Goal: Book appointment/travel/reservation

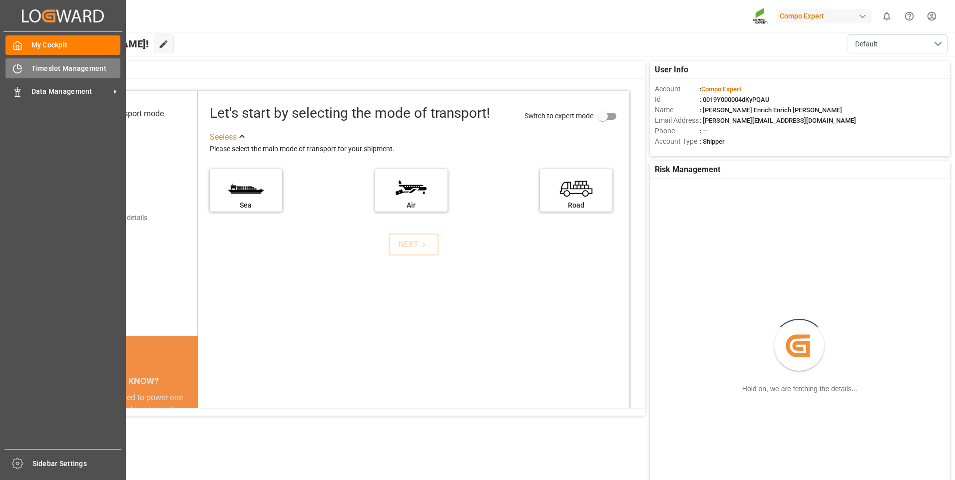
click at [18, 64] on icon at bounding box center [17, 69] width 10 height 10
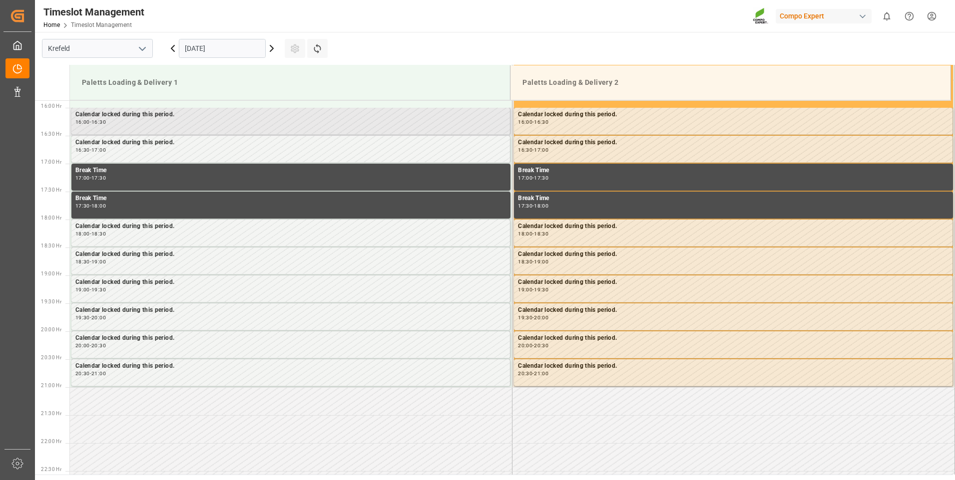
scroll to position [889, 0]
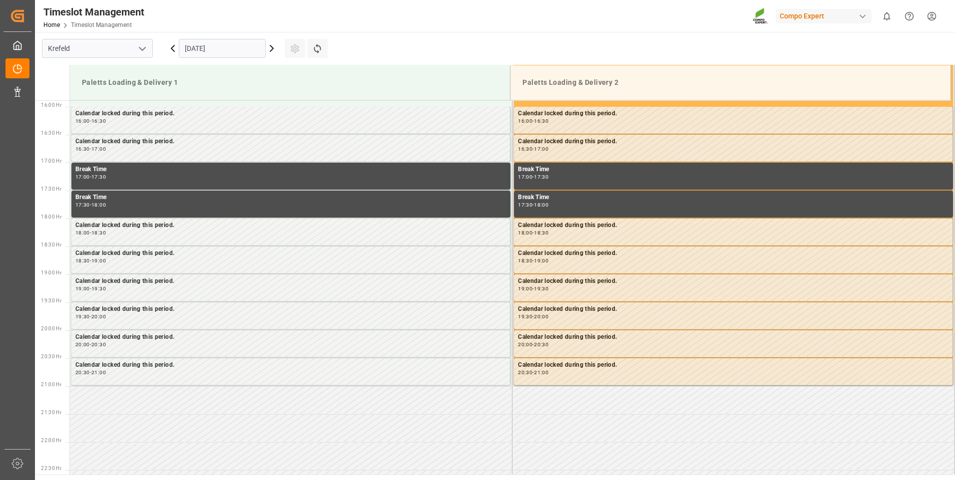
click at [269, 48] on icon at bounding box center [272, 48] width 12 height 12
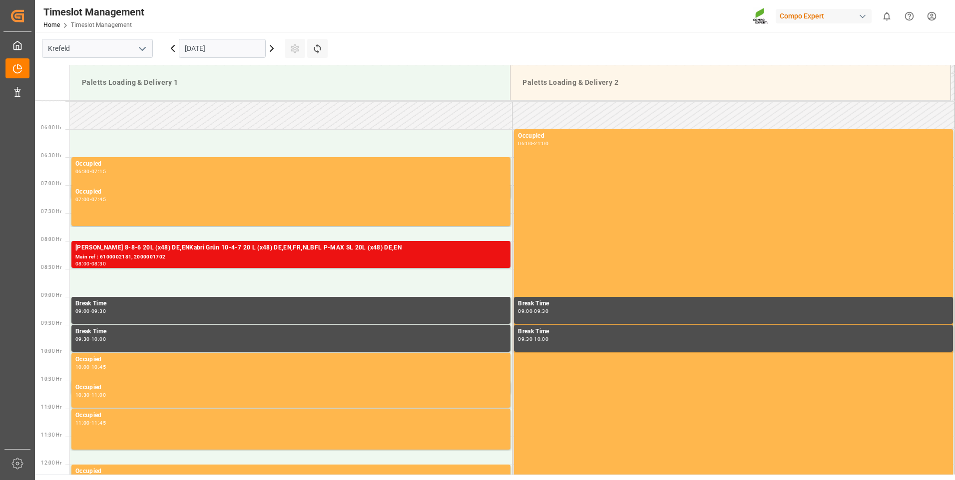
scroll to position [339, 0]
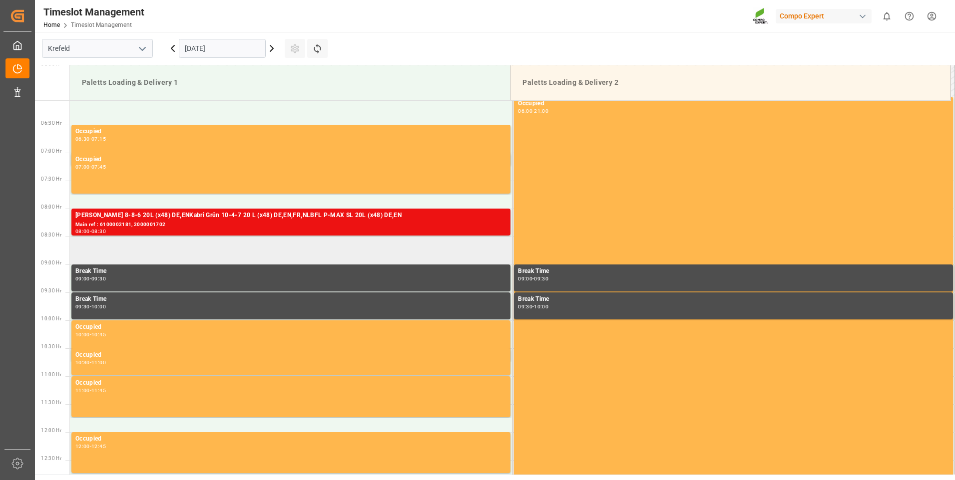
click at [149, 254] on td at bounding box center [291, 251] width 443 height 28
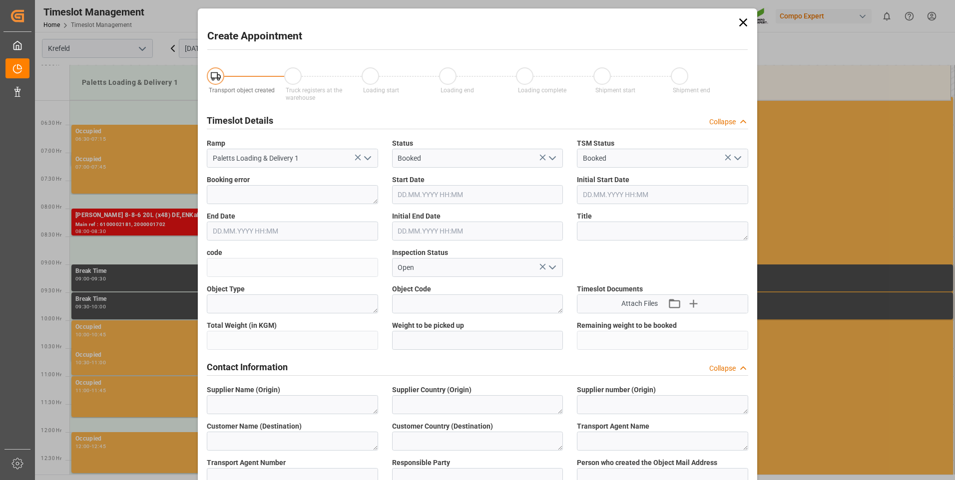
type input "[DATE] 08:30"
type input "[DATE] 09:00"
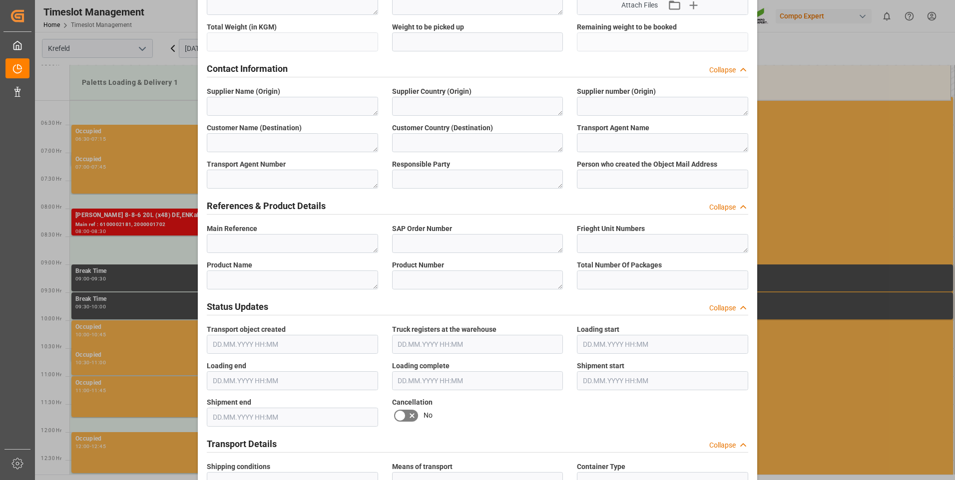
scroll to position [300, 0]
click at [298, 240] on textarea at bounding box center [292, 242] width 171 height 19
drag, startPoint x: 290, startPoint y: 240, endPoint x: 207, endPoint y: 240, distance: 83.4
click at [207, 240] on textarea "6100002183" at bounding box center [292, 242] width 171 height 19
type textarea "6100002183"
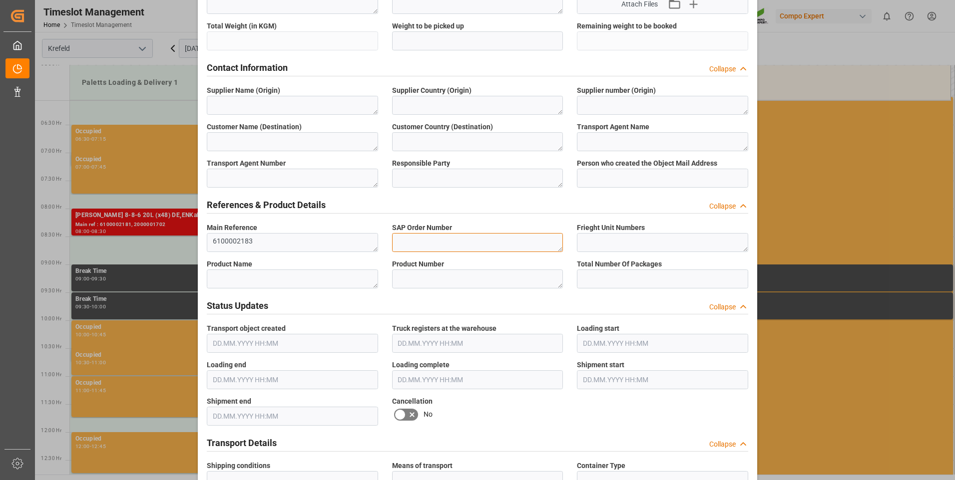
click at [464, 240] on textarea at bounding box center [477, 242] width 171 height 19
paste textarea "6100002183"
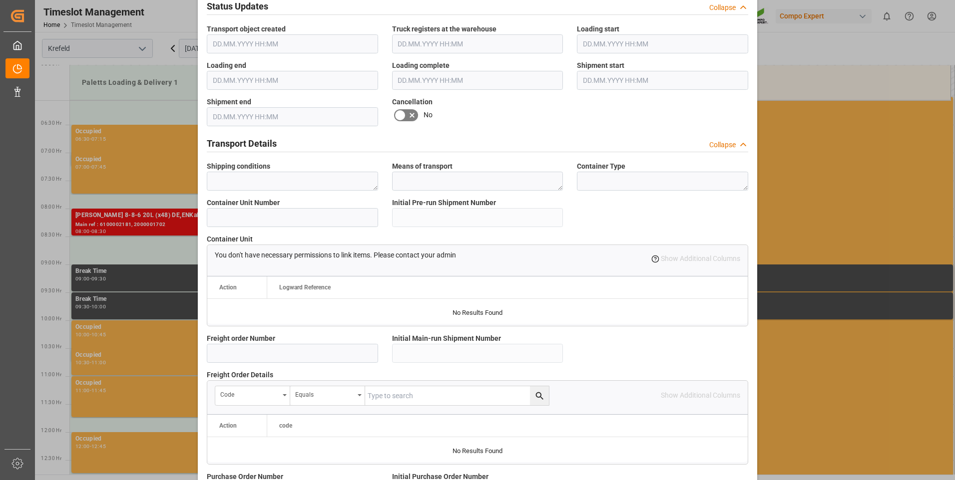
scroll to position [749, 0]
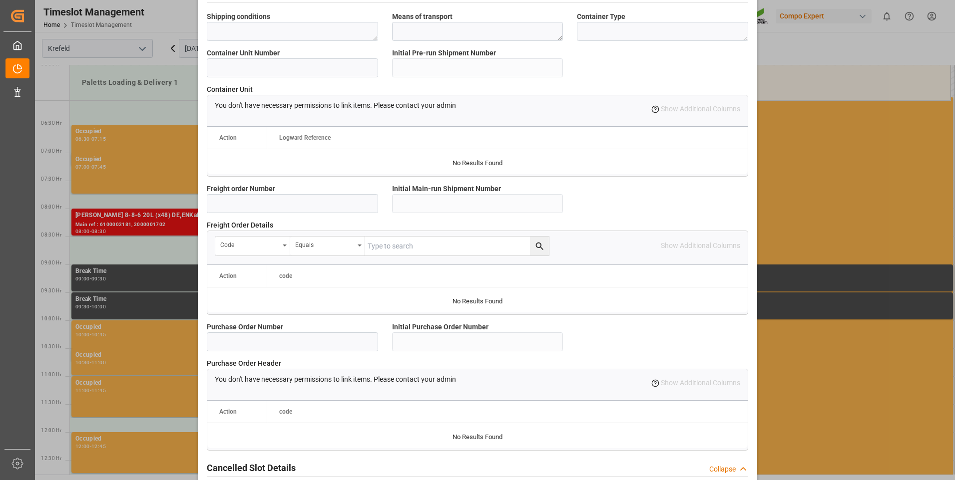
type textarea "6100002183"
click at [313, 205] on input at bounding box center [292, 203] width 171 height 19
paste input "6100002183"
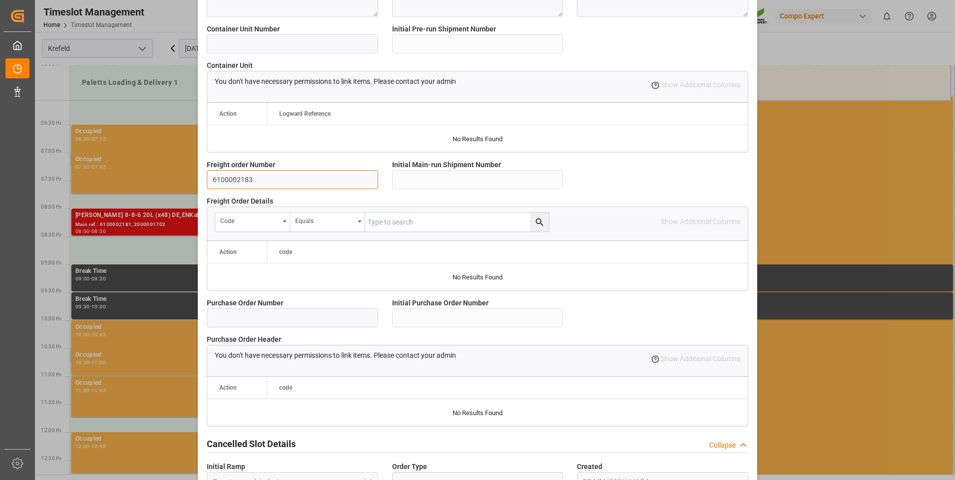
scroll to position [834, 0]
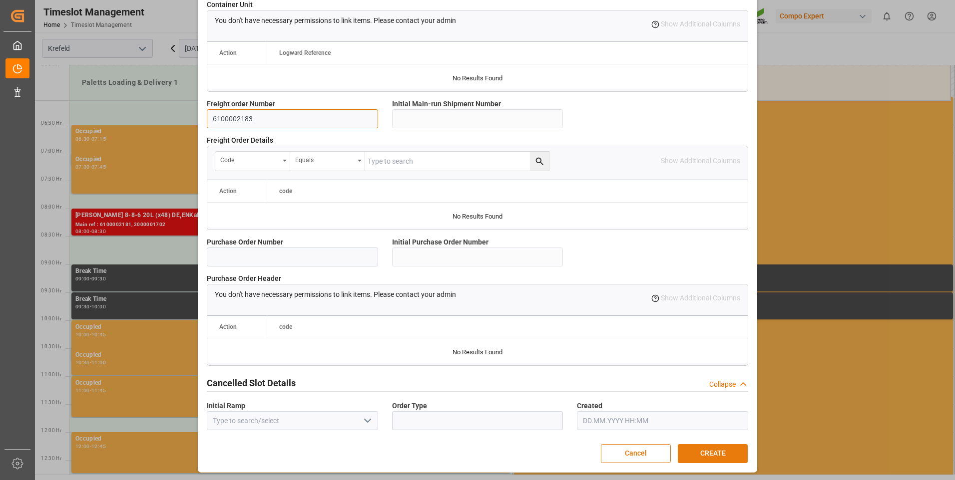
type input "6100002183"
click at [718, 455] on button "CREATE" at bounding box center [713, 454] width 70 height 19
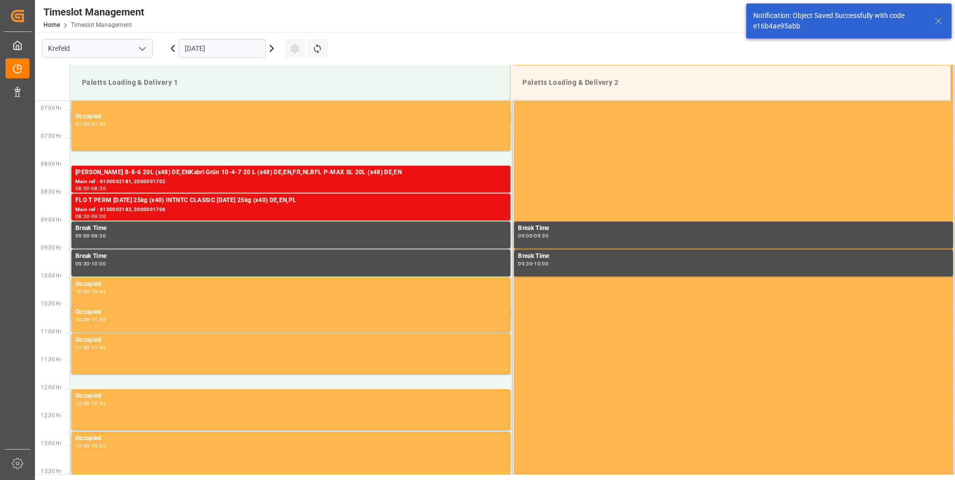
scroll to position [385, 0]
